Goal: Obtain resource: Download file/media

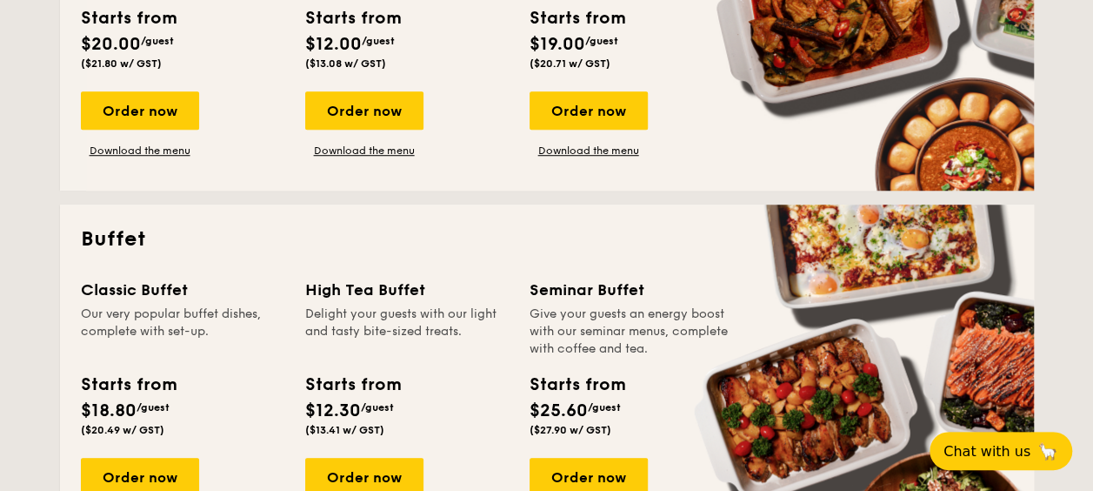
scroll to position [696, 0]
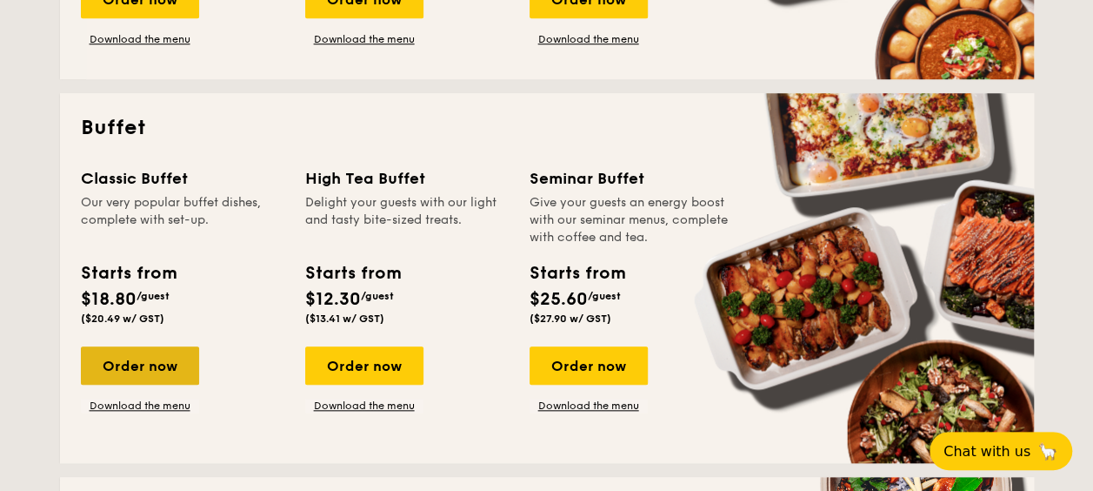
click at [163, 353] on div "Order now" at bounding box center [140, 365] width 118 height 38
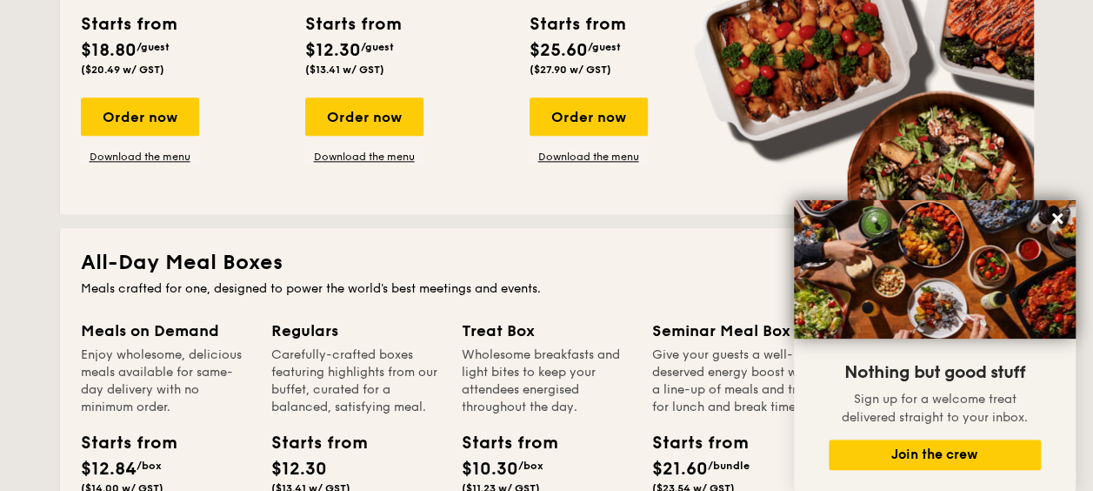
scroll to position [771, 0]
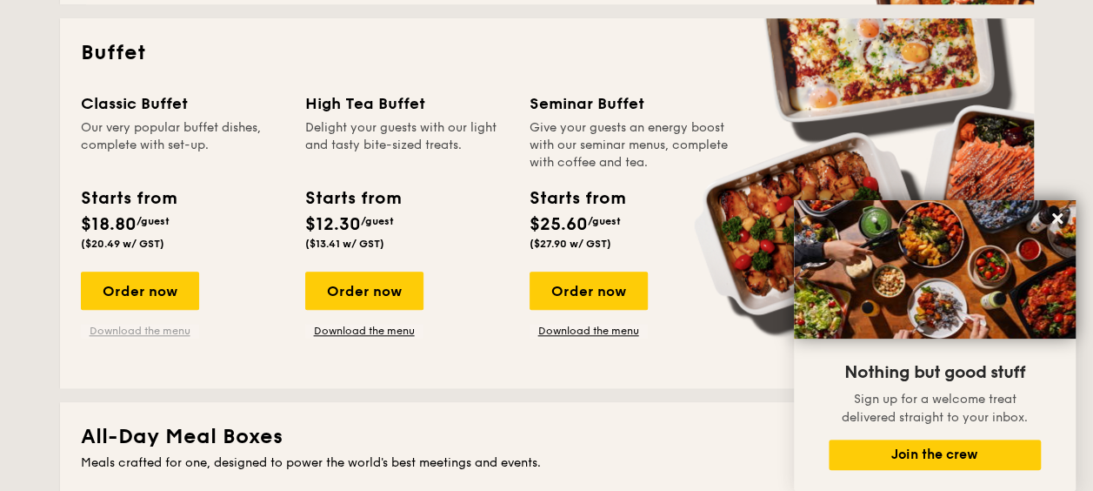
click at [176, 327] on link "Download the menu" at bounding box center [140, 331] width 118 height 14
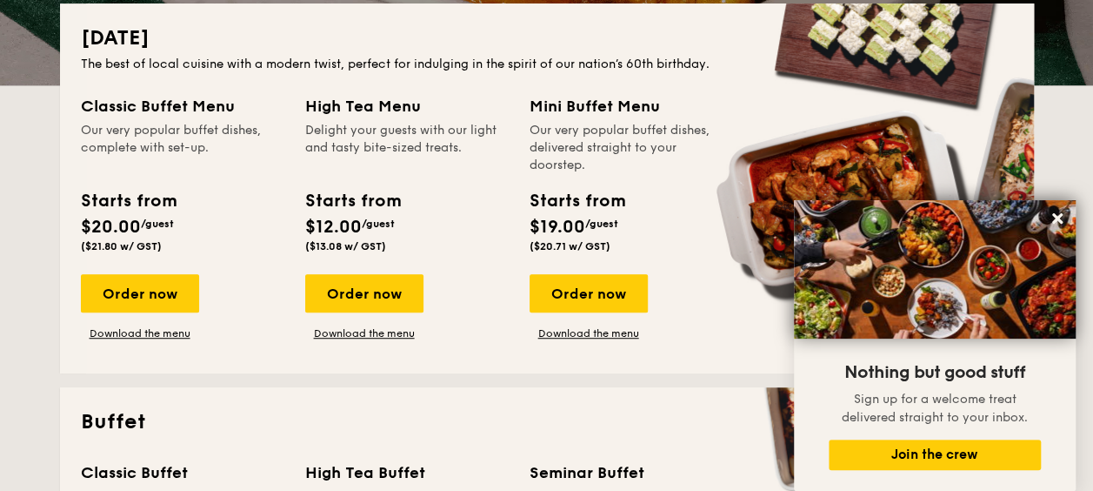
scroll to position [510, 0]
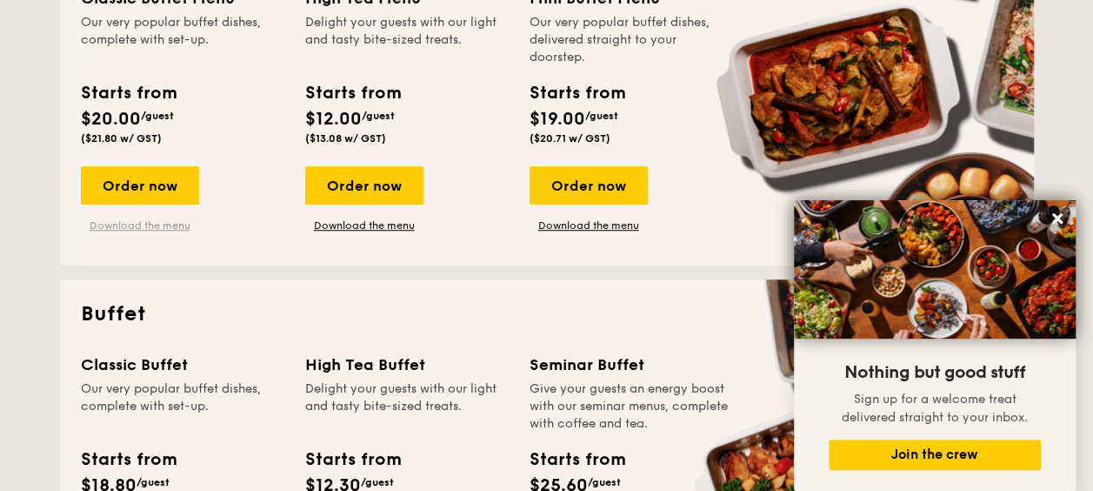
click at [171, 227] on link "Download the menu" at bounding box center [140, 225] width 118 height 14
